Goal: Information Seeking & Learning: Stay updated

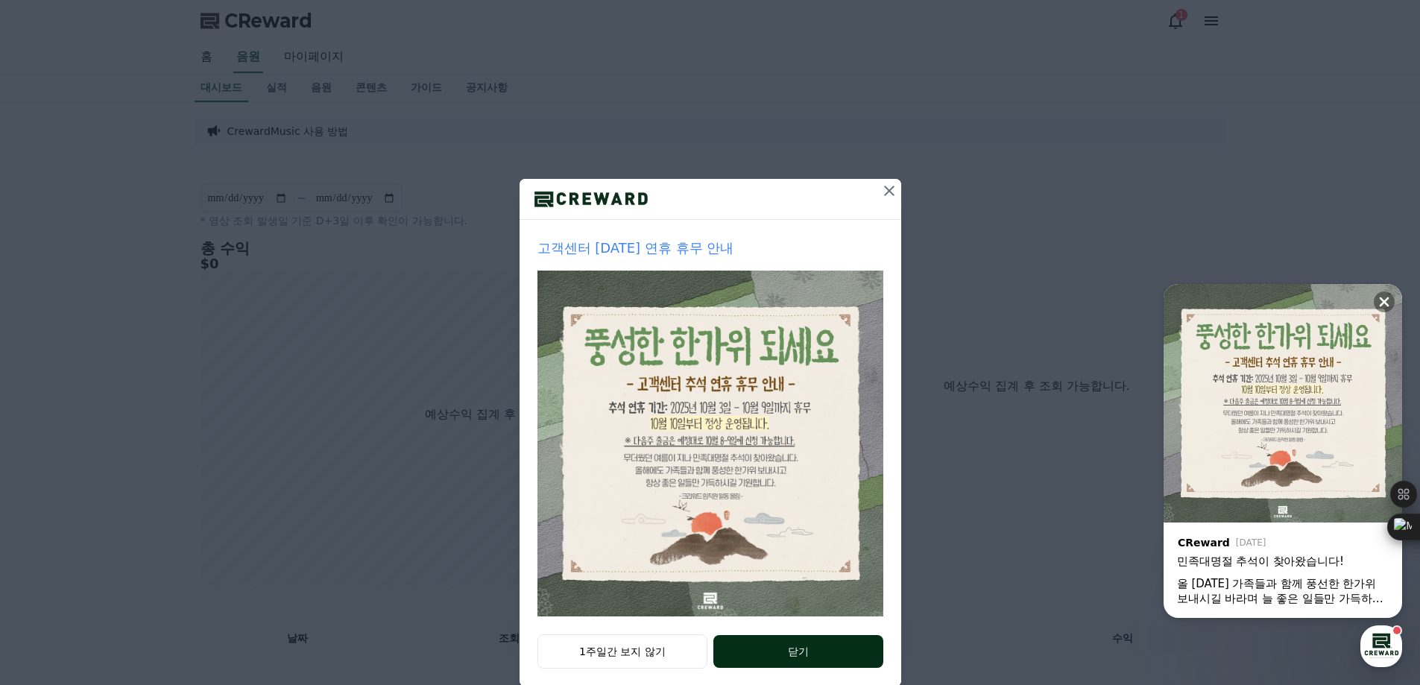
click at [762, 655] on button "닫기" at bounding box center [797, 651] width 169 height 33
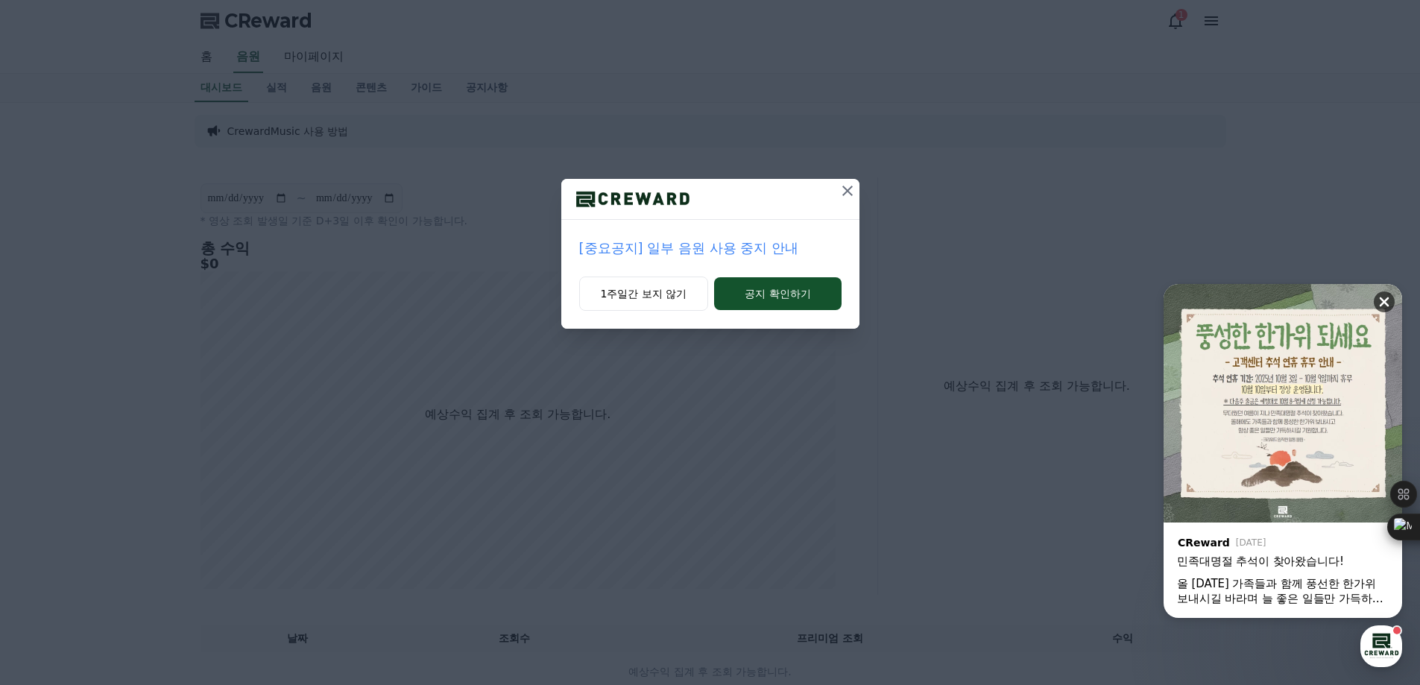
click at [1384, 301] on icon at bounding box center [1385, 302] width 10 height 10
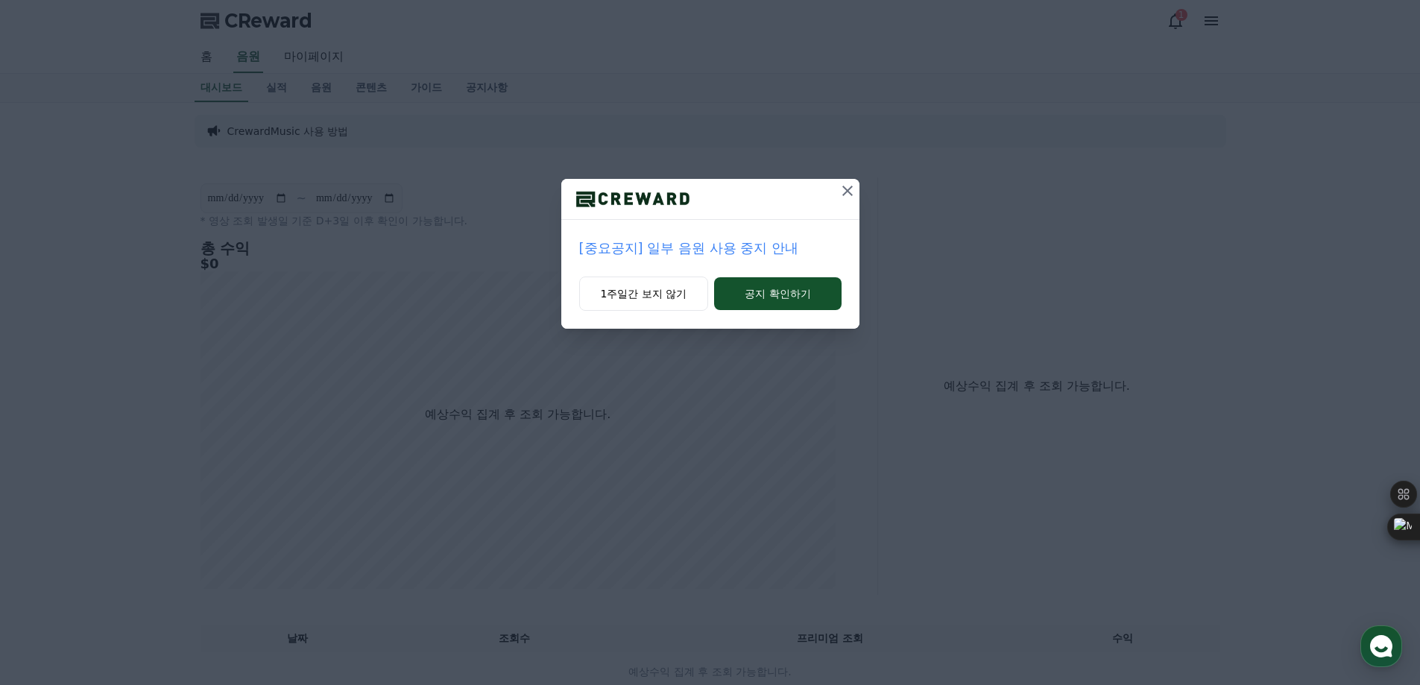
click at [851, 190] on icon at bounding box center [848, 191] width 18 height 18
click at [851, 189] on icon at bounding box center [848, 191] width 18 height 18
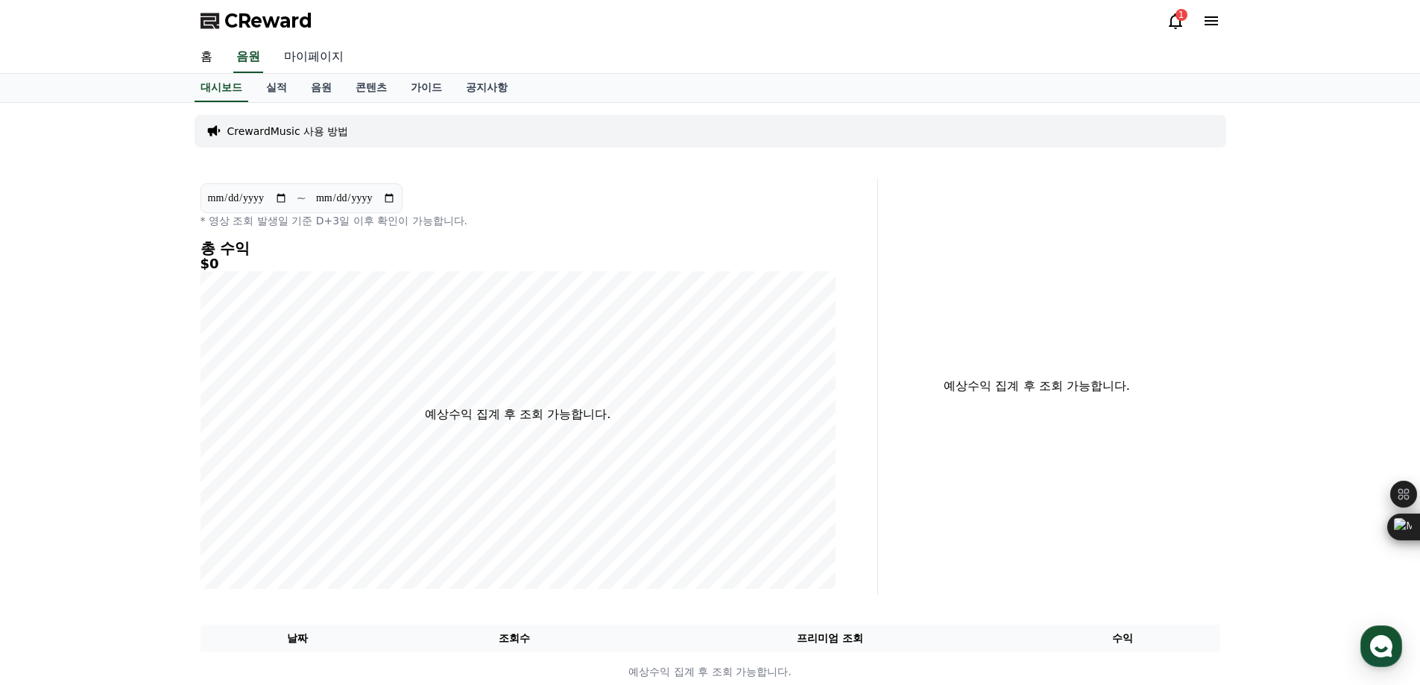
click at [332, 61] on link "마이페이지" at bounding box center [313, 57] width 83 height 31
select select "**********"
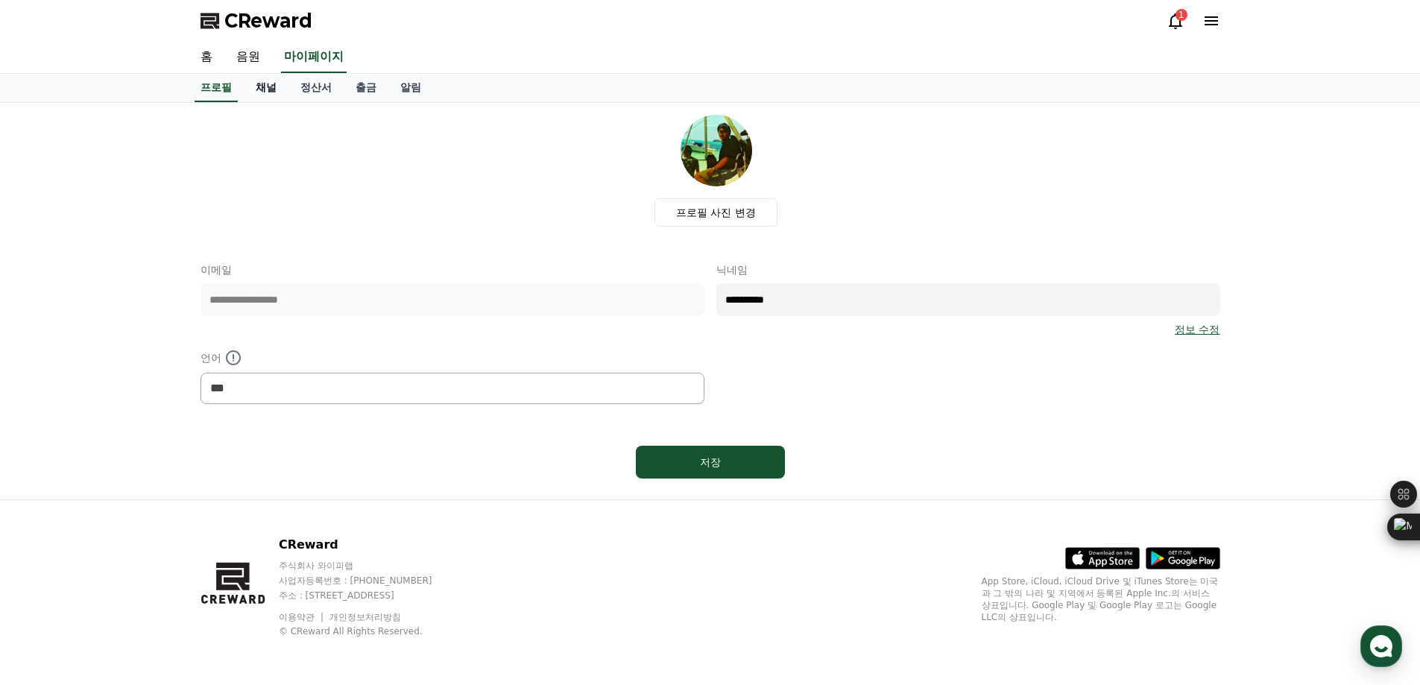
click at [265, 91] on link "채널" at bounding box center [266, 88] width 45 height 28
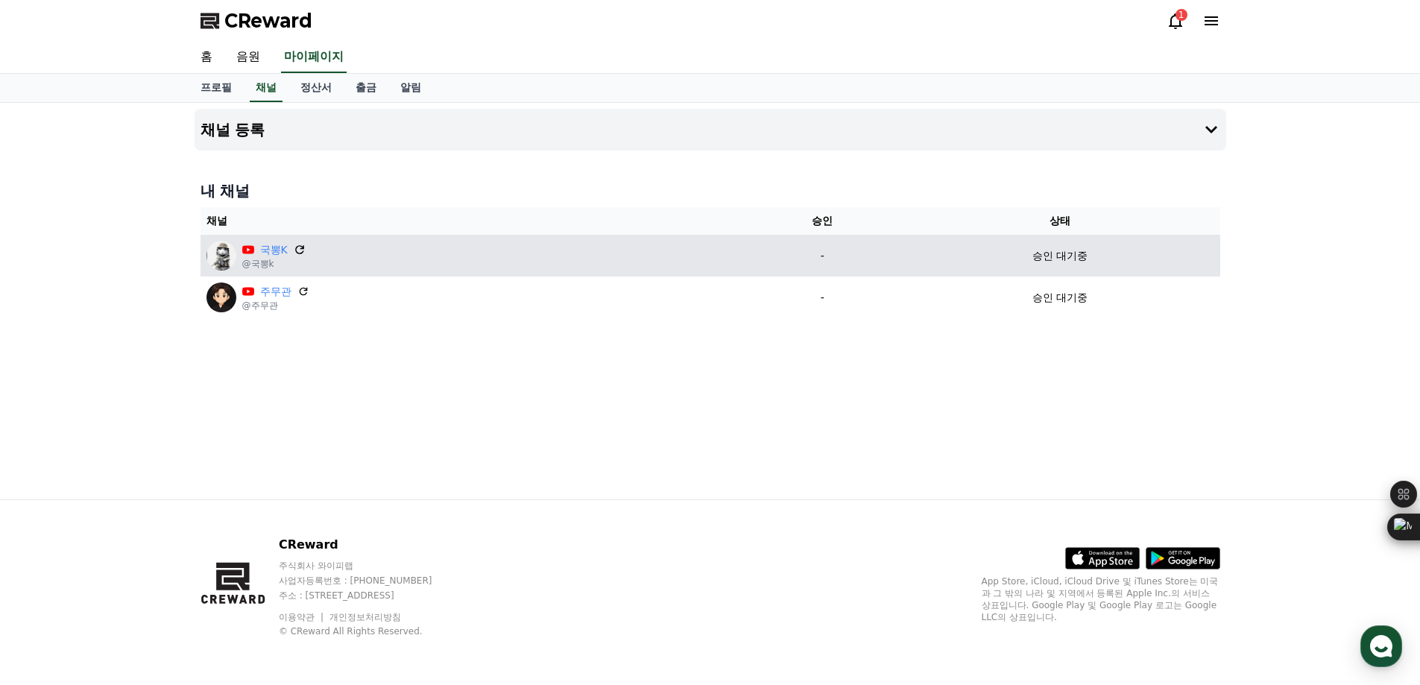
click at [296, 248] on icon at bounding box center [299, 249] width 9 height 9
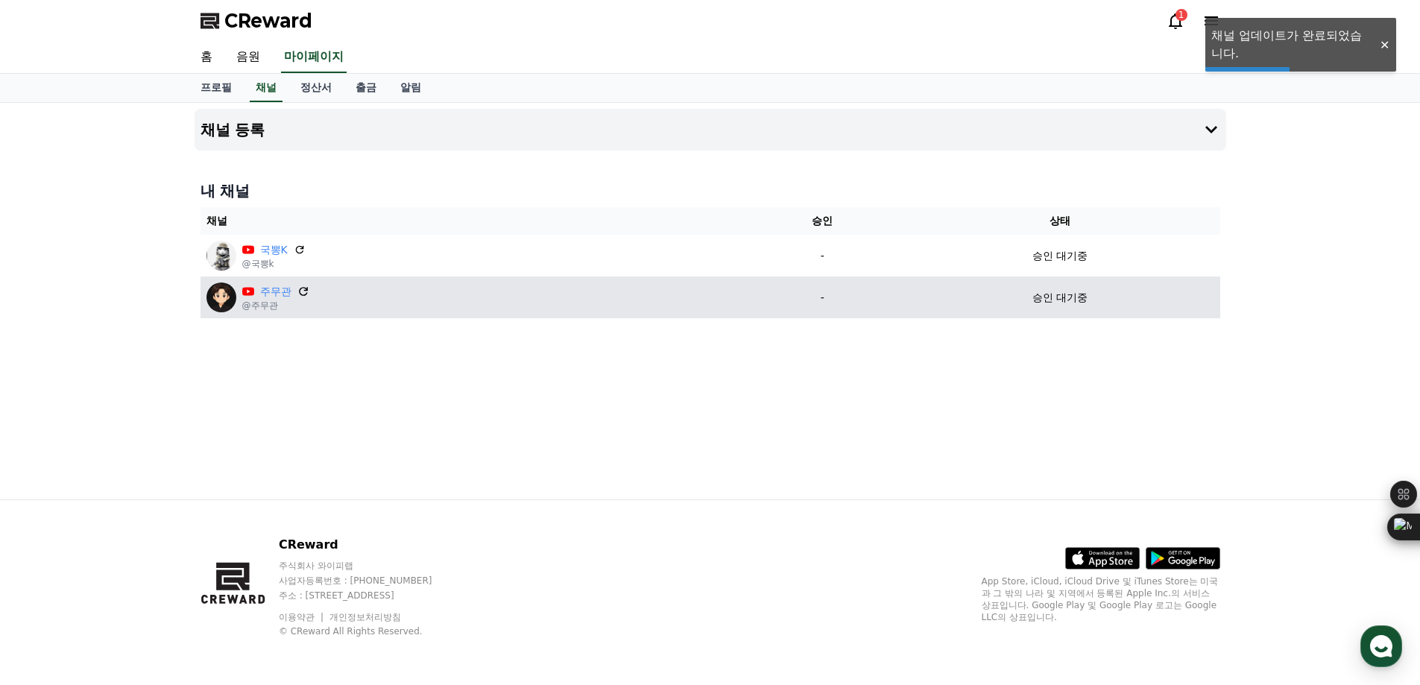
click at [299, 295] on icon at bounding box center [303, 291] width 13 height 13
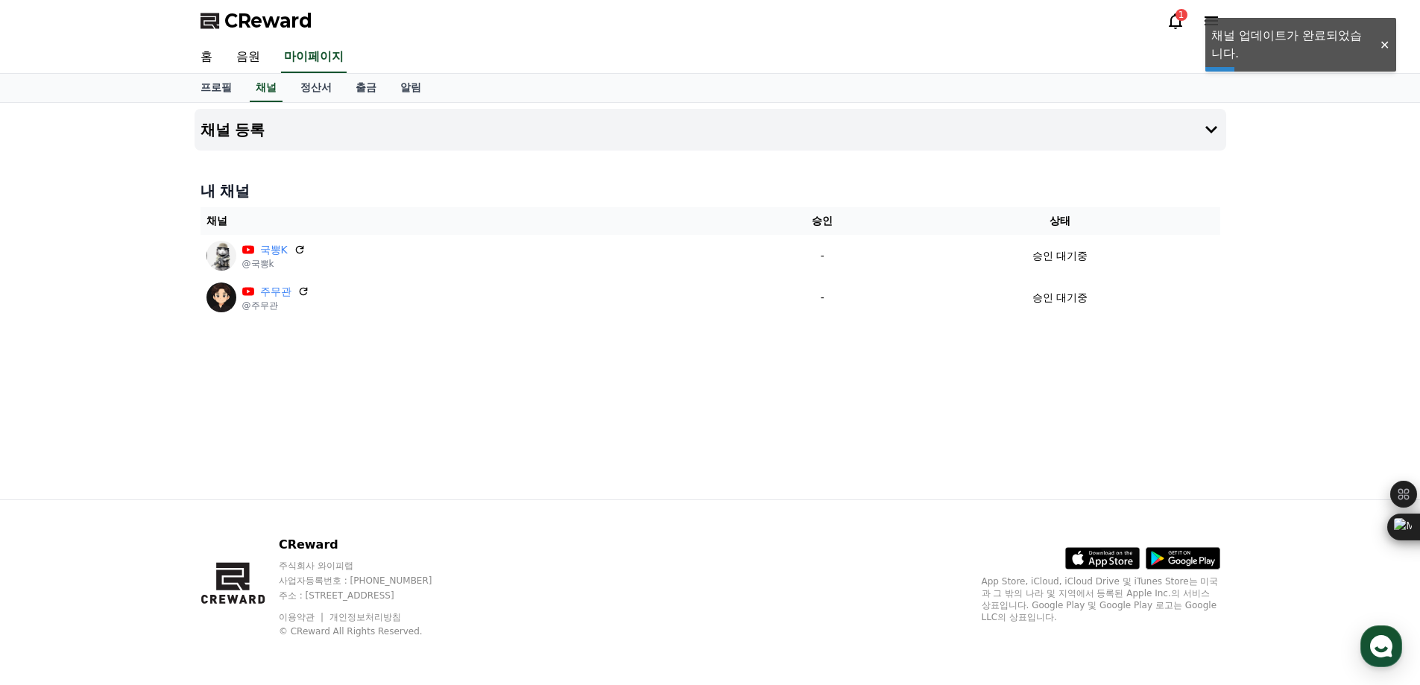
click at [1173, 24] on icon at bounding box center [1176, 21] width 18 height 18
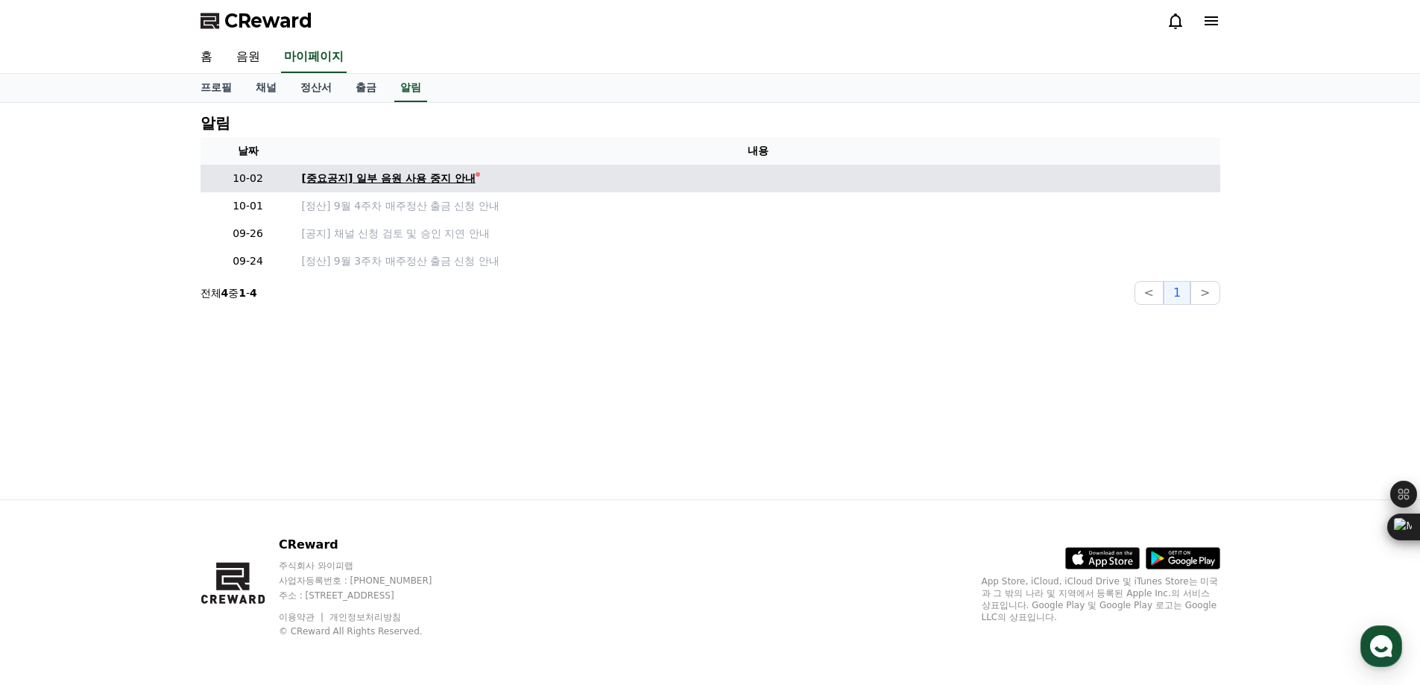
click at [445, 184] on div "[중요공지] 일부 음원 사용 중지 안내" at bounding box center [389, 179] width 174 height 16
